Goal: Task Accomplishment & Management: Manage account settings

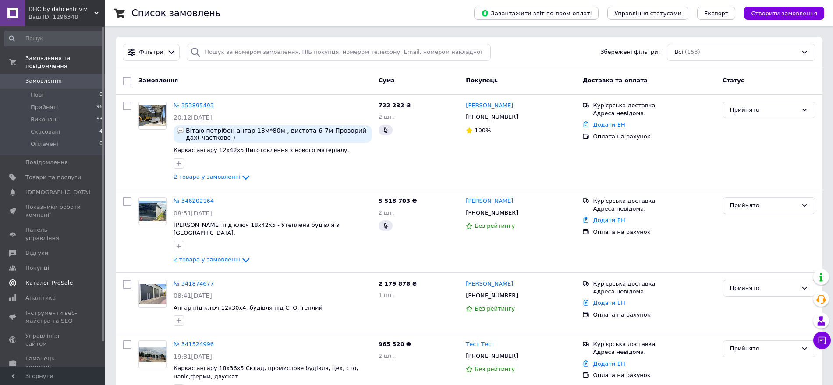
click at [49, 279] on span "Каталог ProSale" at bounding box center [48, 283] width 47 height 8
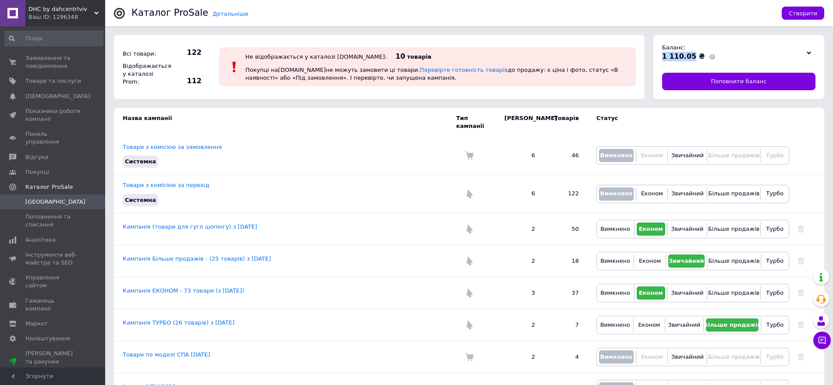
drag, startPoint x: 690, startPoint y: 55, endPoint x: 665, endPoint y: 52, distance: 25.6
click at [656, 52] on div "Баланс: 1 110.05 ₴ Поповнити баланс" at bounding box center [738, 67] width 171 height 64
copy span "1 110.05"
click at [39, 81] on span "Товари та послуги" at bounding box center [53, 81] width 56 height 8
